Goal: Check status: Check status

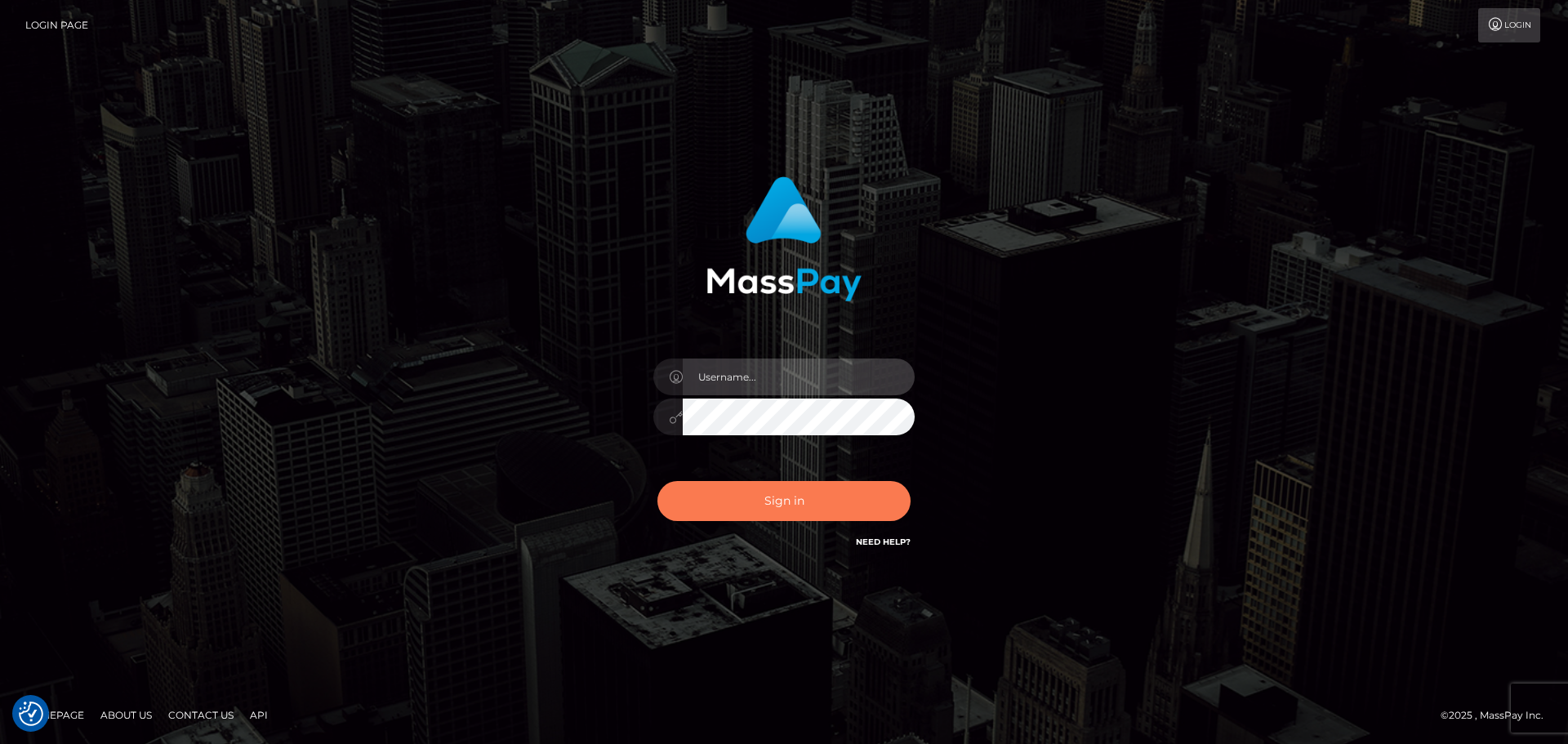
type input "Bedis"
click at [825, 509] on button "Sign in" at bounding box center [783, 501] width 253 height 40
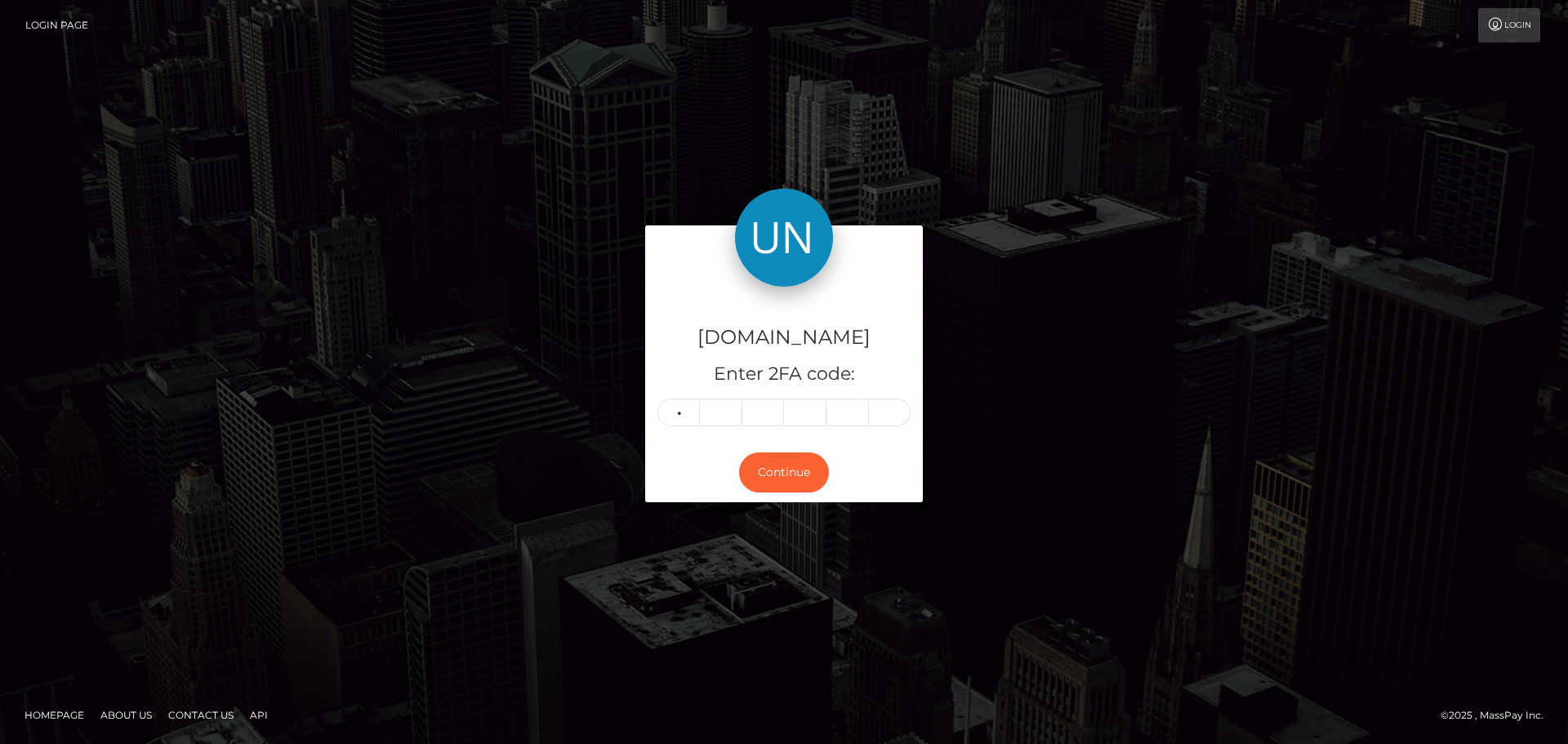
type input "3"
type input "4"
type input "8"
type input "4"
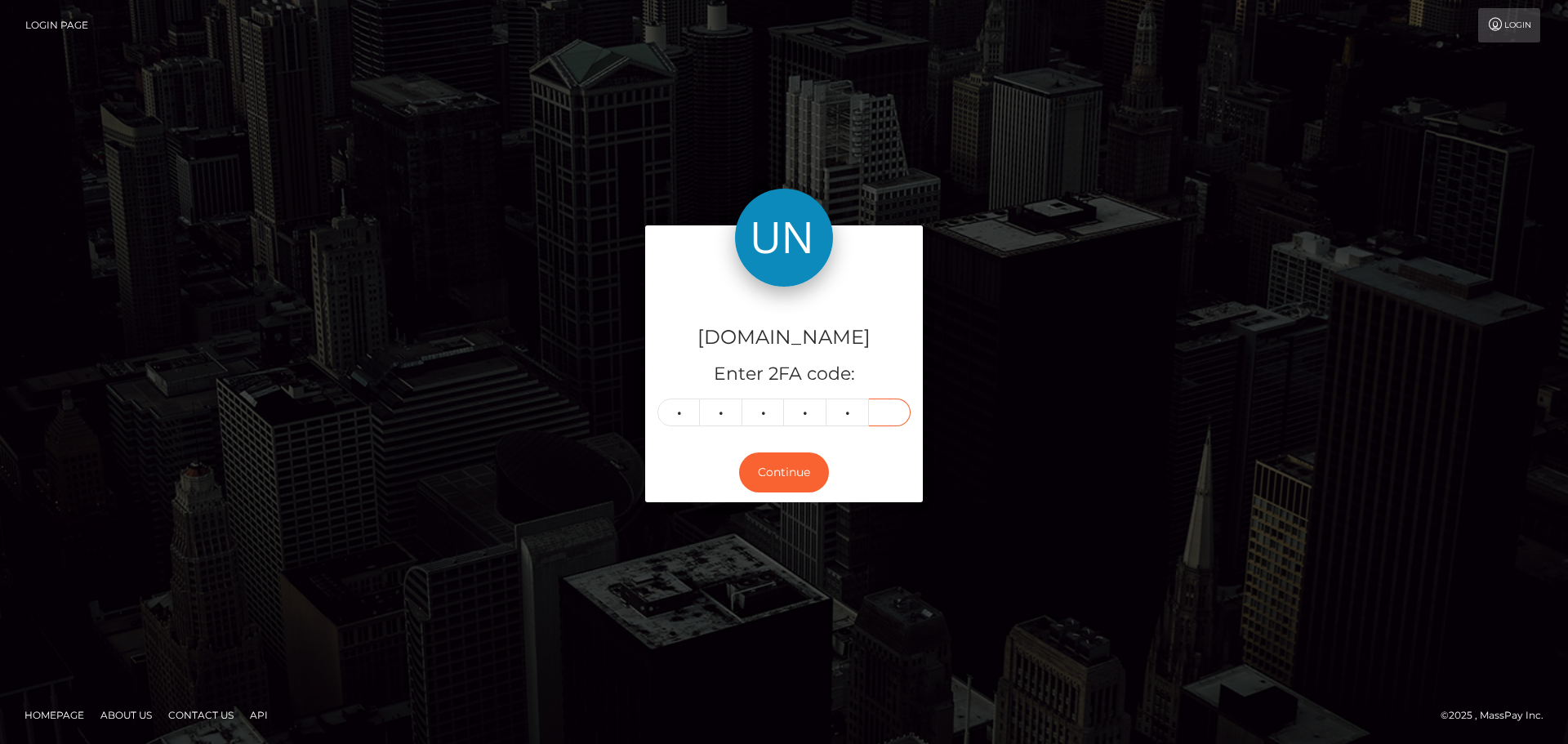
type input "3"
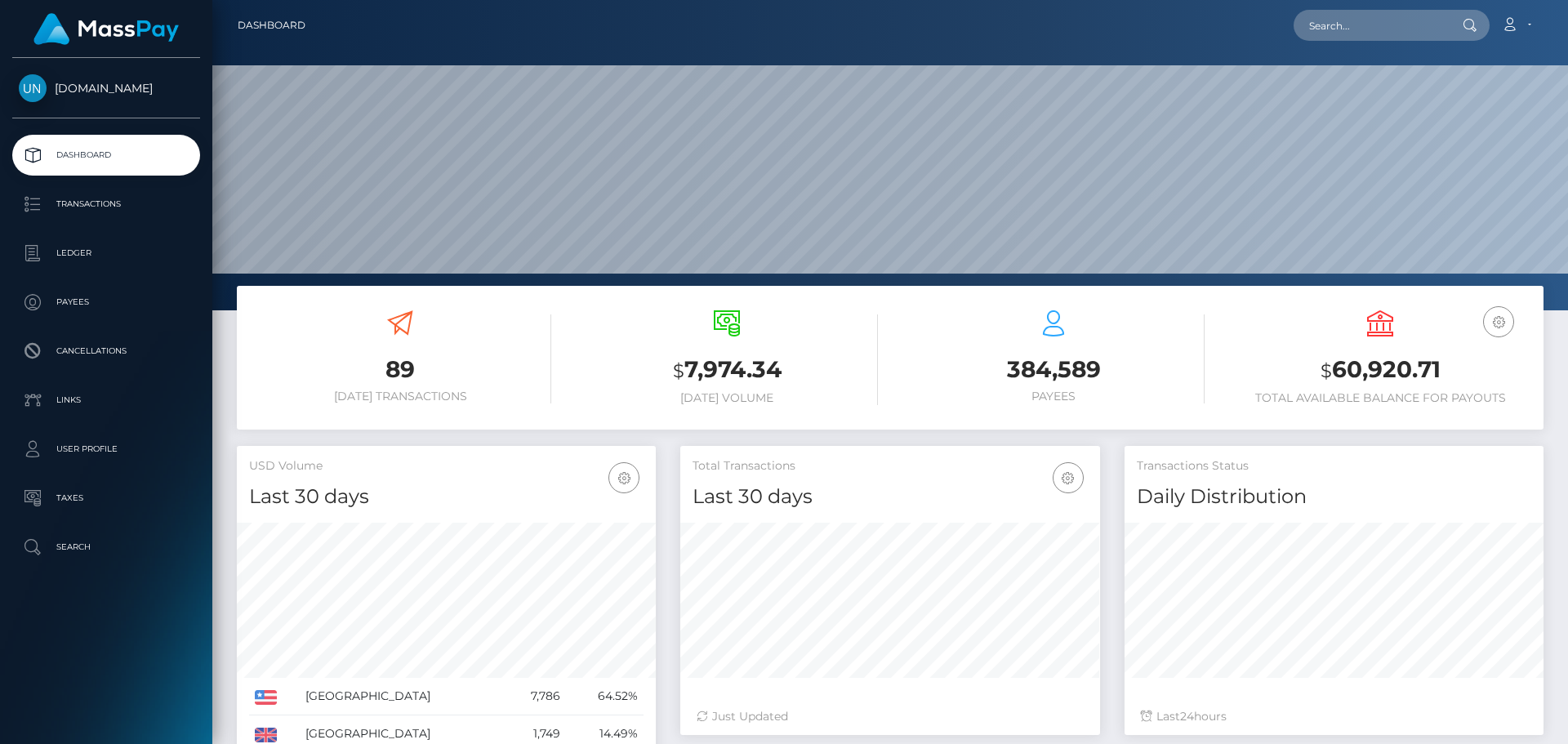
scroll to position [290, 420]
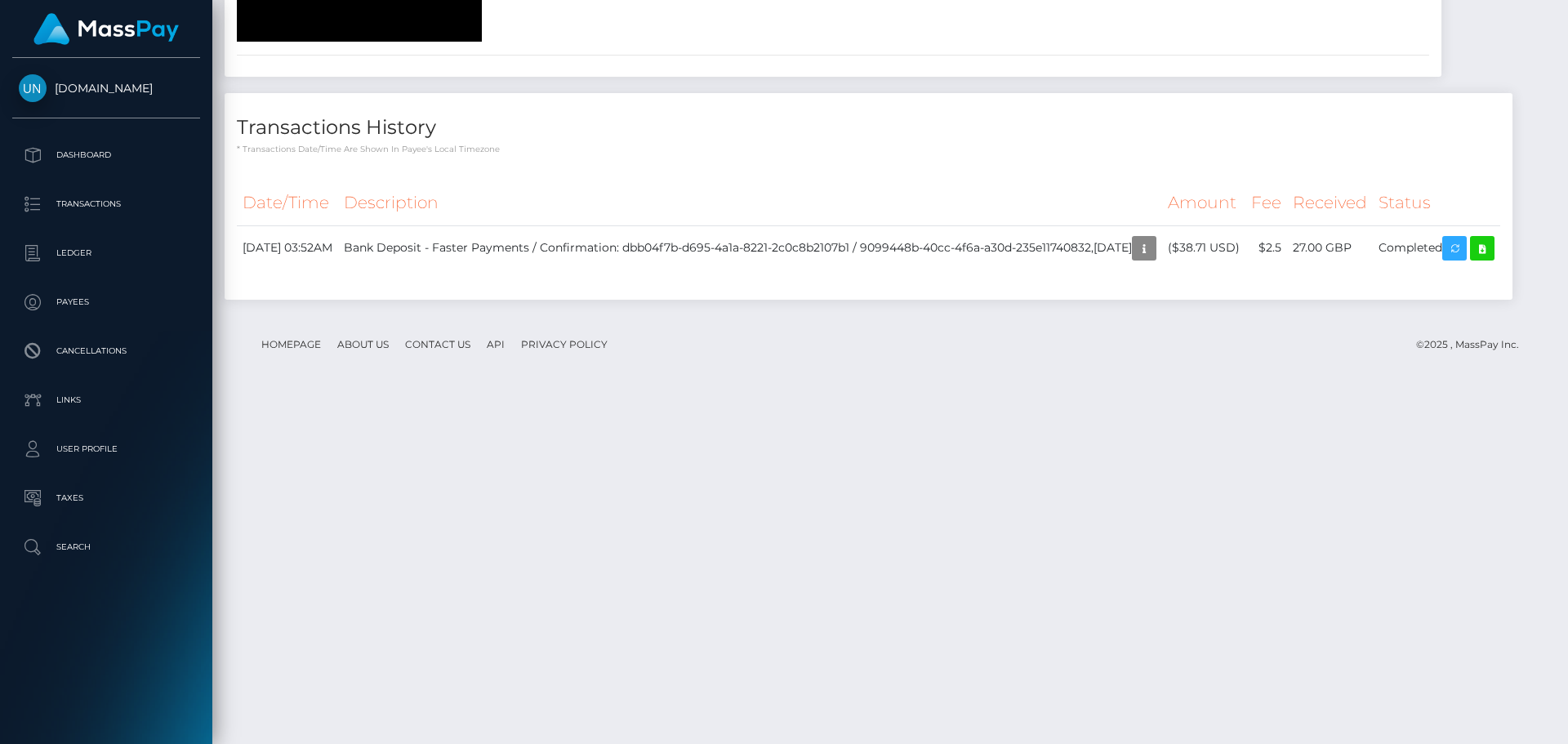
scroll to position [2392, 0]
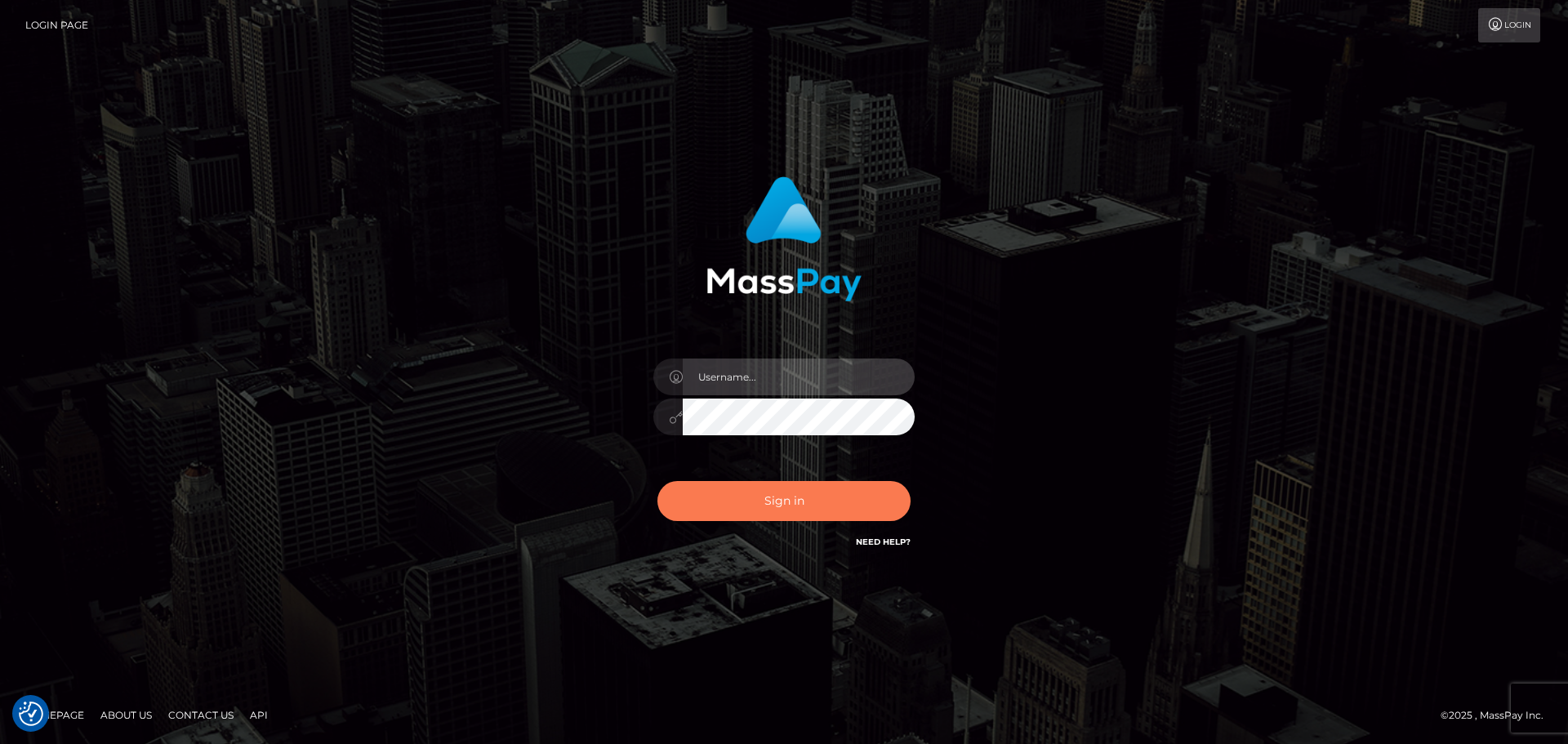
type input "Bedis"
click at [798, 505] on button "Sign in" at bounding box center [783, 501] width 253 height 40
type input "Bedis"
click at [785, 492] on button "Sign in" at bounding box center [783, 501] width 253 height 40
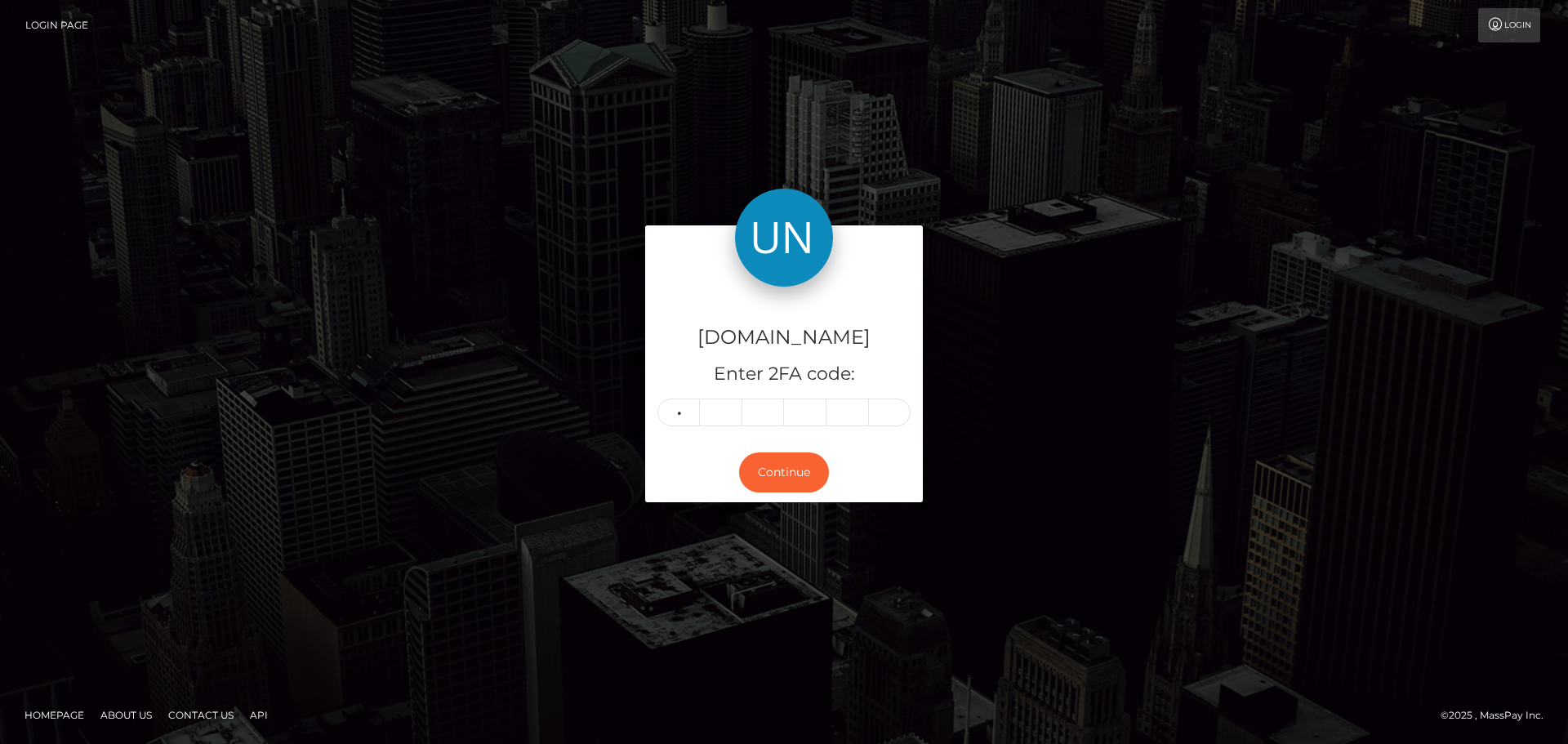
type input "3"
type input "4"
type input "6"
type input "5"
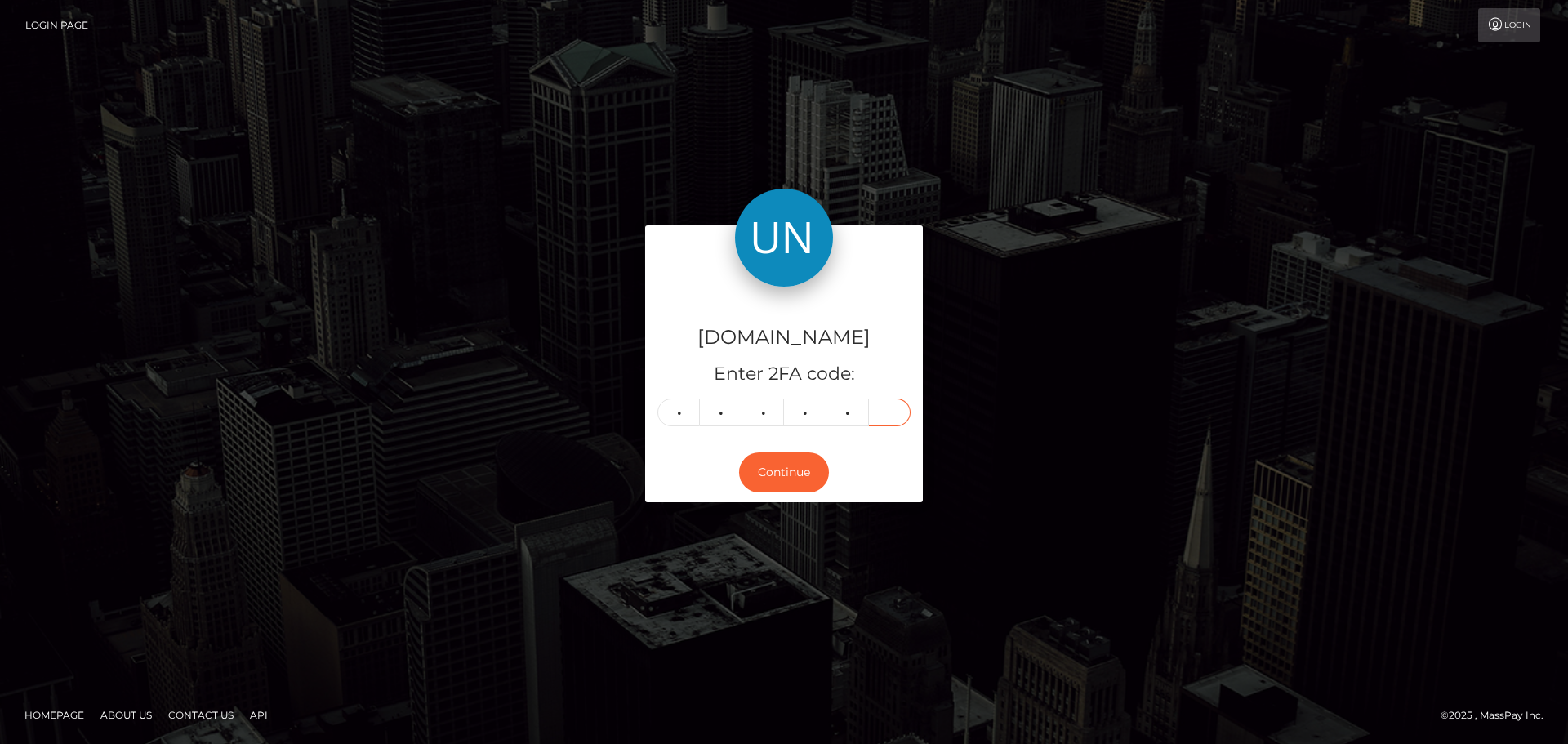
type input "5"
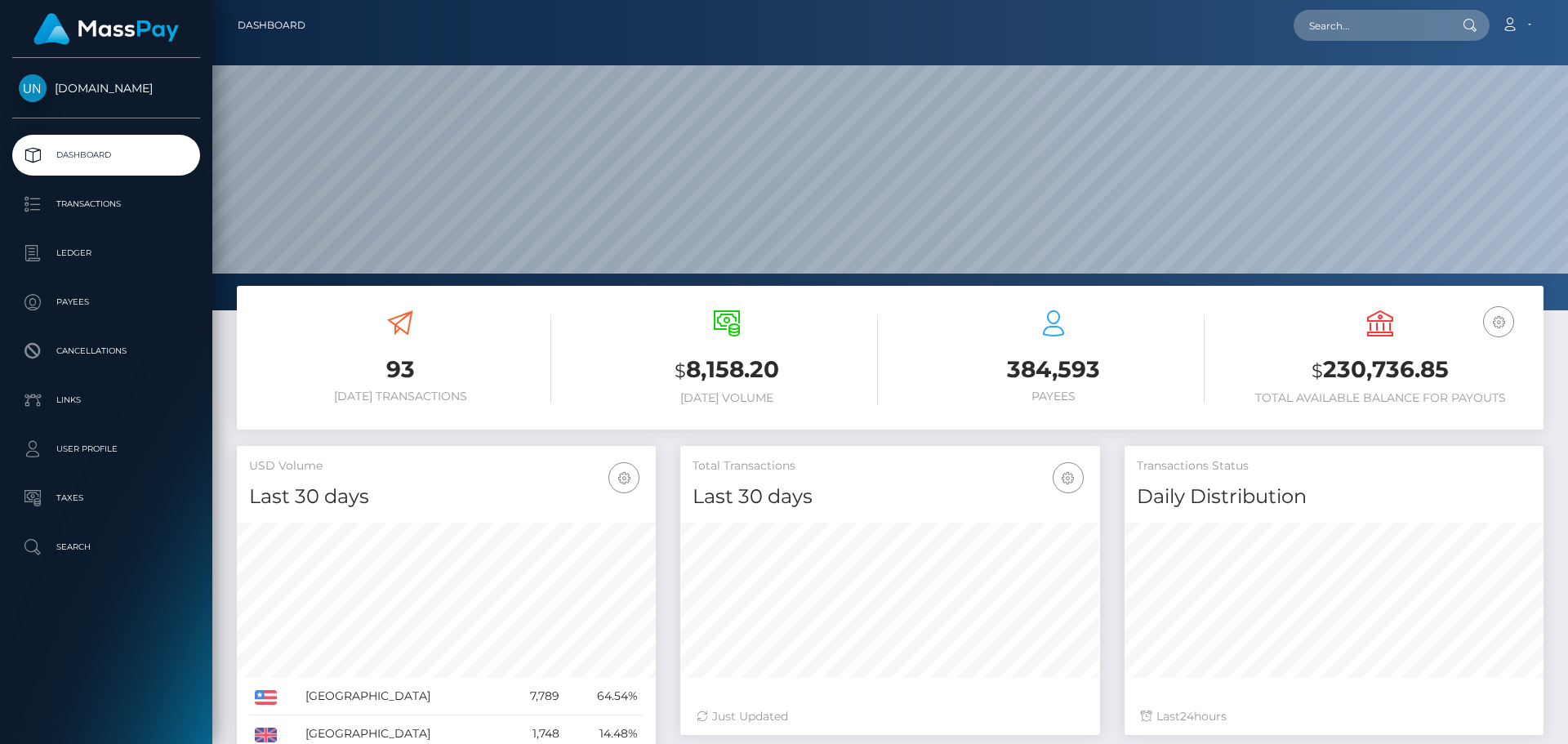
scroll to position [290, 420]
click at [1502, 329] on icon "button" at bounding box center [1499, 322] width 20 height 21
click at [1324, 337] on div "USD Balance $ 230,736.85 Total Available Balance for Payouts" at bounding box center [1379, 357] width 302 height 95
click at [1347, 372] on h3 "$ 230,736.85" at bounding box center [1379, 370] width 302 height 34
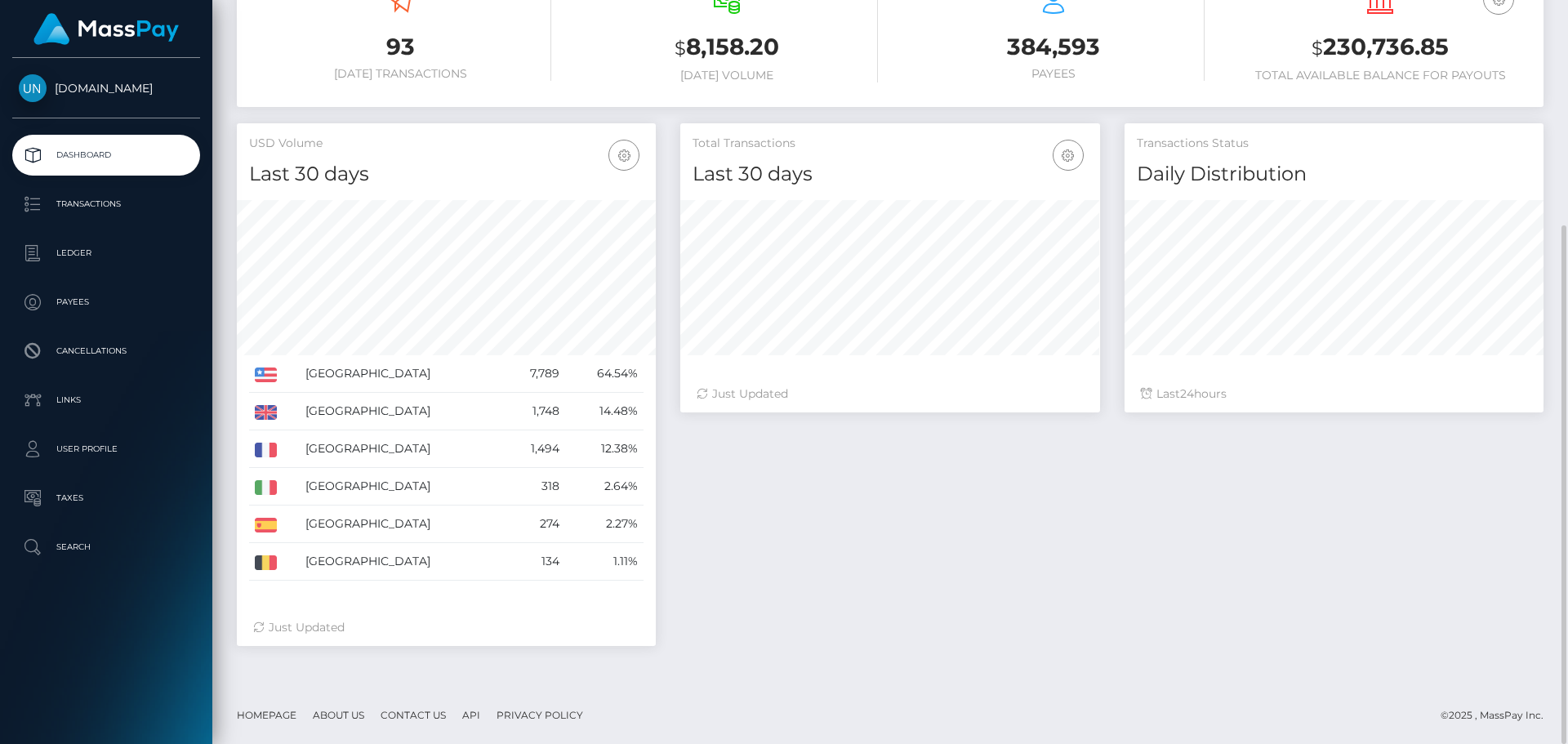
scroll to position [0, 0]
